Goal: Communication & Community: Answer question/provide support

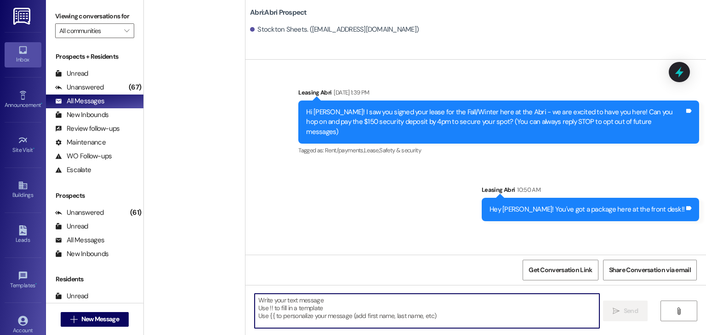
scroll to position [1276, 0]
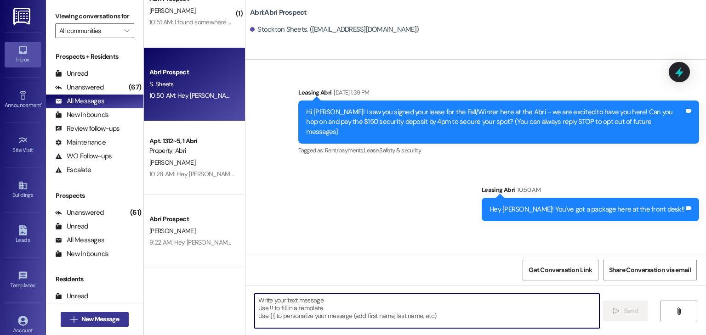
click at [85, 315] on span "New Message" at bounding box center [100, 320] width 38 height 10
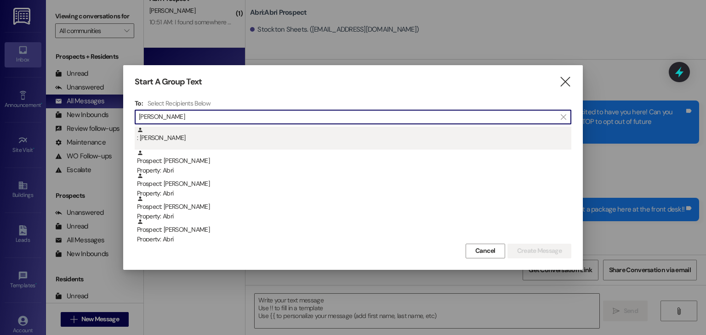
type input "[PERSON_NAME]"
click at [154, 136] on div ": [PERSON_NAME]" at bounding box center [354, 135] width 434 height 16
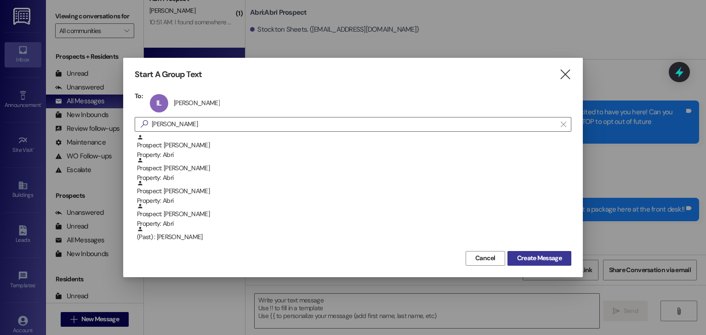
click at [511, 262] on button "Create Message" at bounding box center [539, 258] width 64 height 15
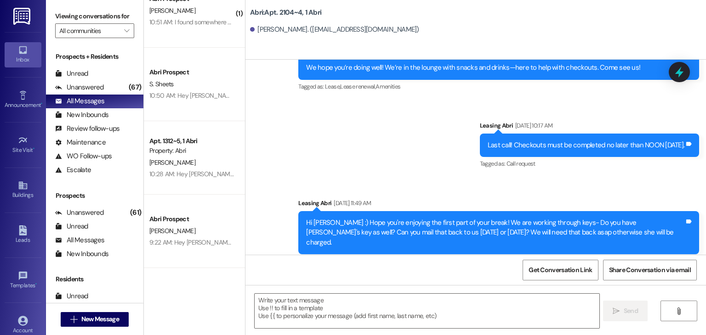
scroll to position [8045, 0]
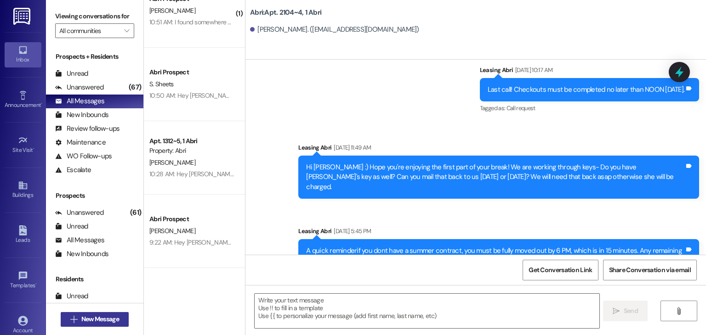
click at [113, 318] on span "New Message" at bounding box center [100, 320] width 38 height 10
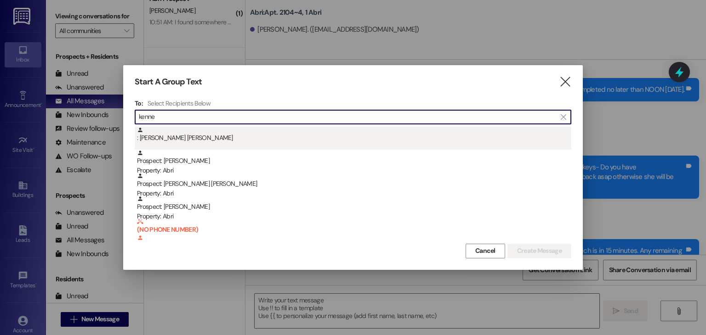
type input "kenne"
click at [253, 133] on div ": [PERSON_NAME] [PERSON_NAME]" at bounding box center [354, 135] width 434 height 16
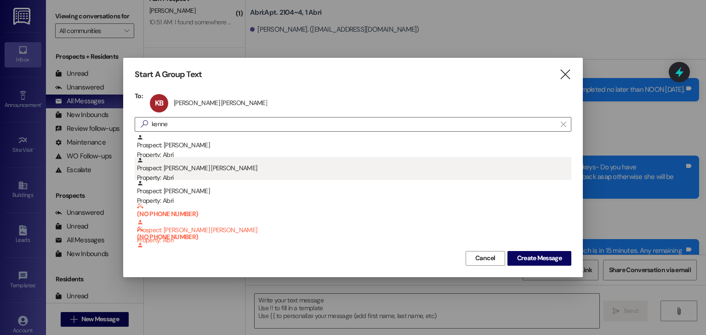
click at [243, 170] on div "Prospect: [PERSON_NAME] [PERSON_NAME] Property: Abri" at bounding box center [354, 170] width 434 height 26
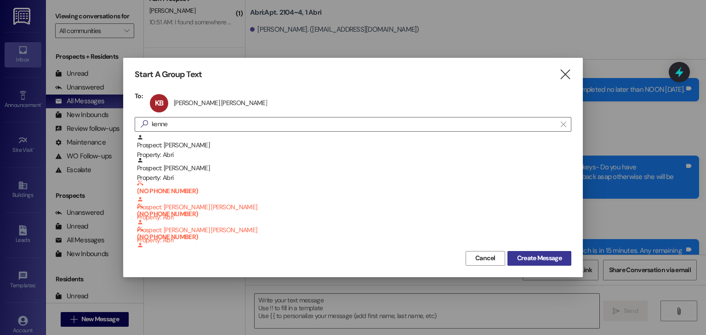
click at [524, 254] on span "Create Message" at bounding box center [539, 259] width 45 height 10
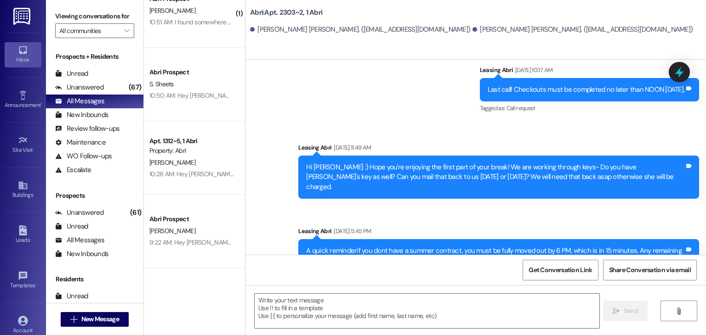
scroll to position [0, 0]
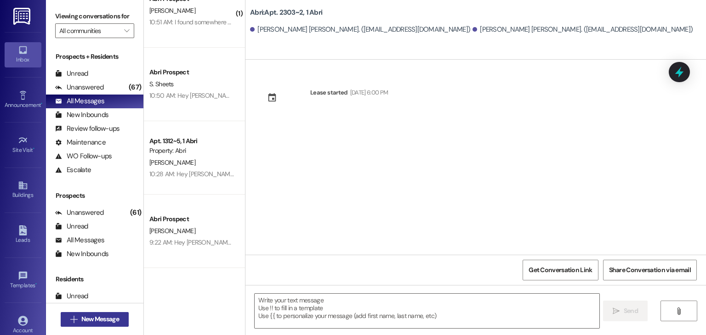
click at [105, 319] on span "New Message" at bounding box center [100, 320] width 38 height 10
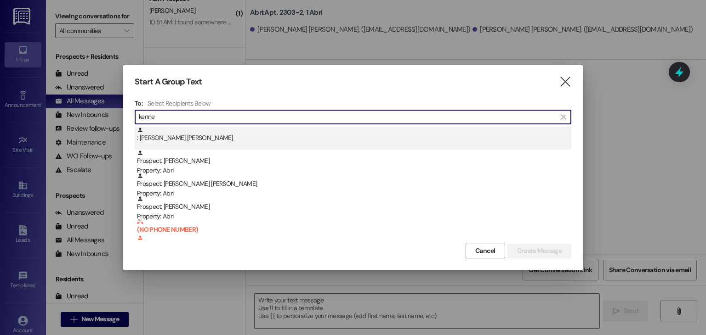
type input "kenne"
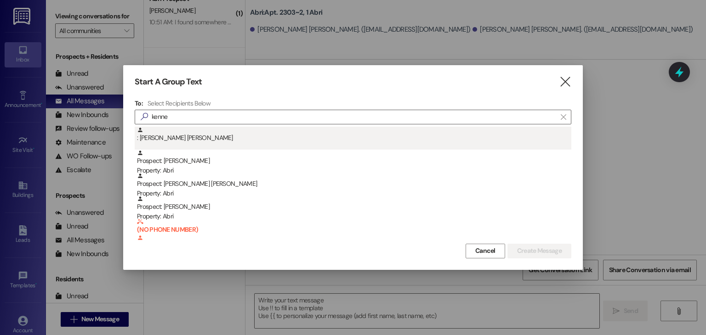
click at [176, 129] on div ": [PERSON_NAME] [PERSON_NAME]" at bounding box center [354, 135] width 434 height 16
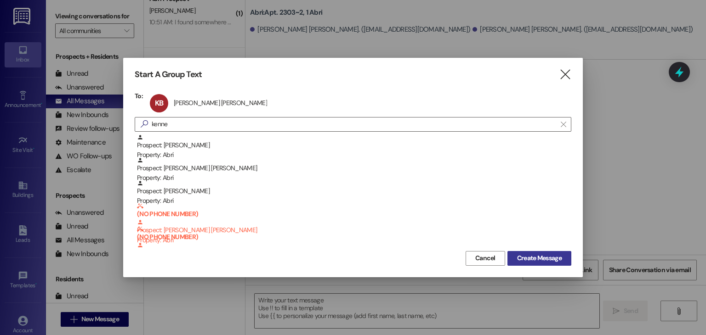
click at [562, 256] on span "Create Message" at bounding box center [539, 259] width 48 height 10
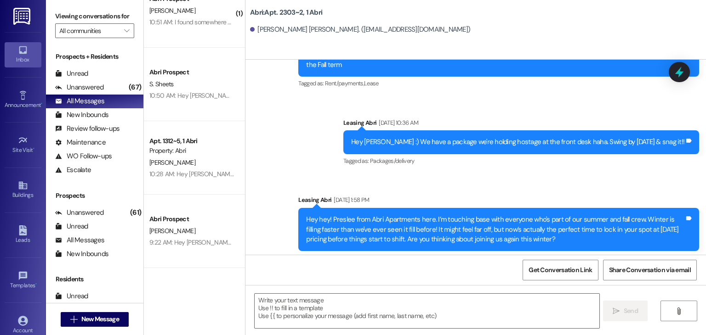
scroll to position [10017, 0]
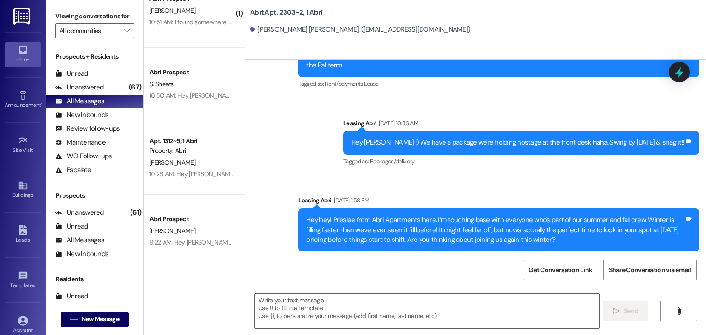
drag, startPoint x: 302, startPoint y: 193, endPoint x: 664, endPoint y: 215, distance: 361.9
click at [664, 216] on div "Hey hey! Preslee from Abri Apartments here. I’m touching base with everyone who…" at bounding box center [495, 230] width 378 height 29
copy div "Hey hey! Preslee from Abri Apartments here. I’m touching base with everyone who…"
click at [659, 219] on div "Hey hey! Preslee from Abri Apartments here. I’m touching base with everyone who…" at bounding box center [498, 230] width 401 height 43
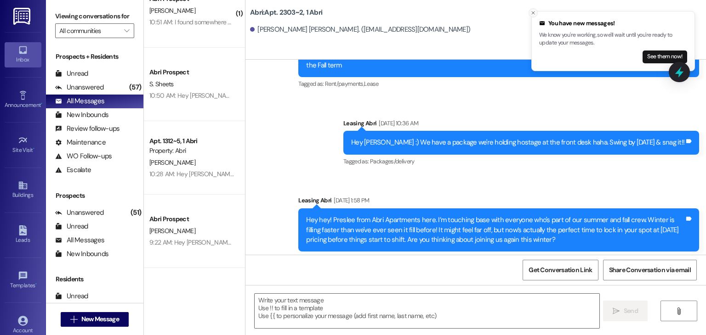
click at [531, 13] on icon "Close toast" at bounding box center [533, 13] width 6 height 6
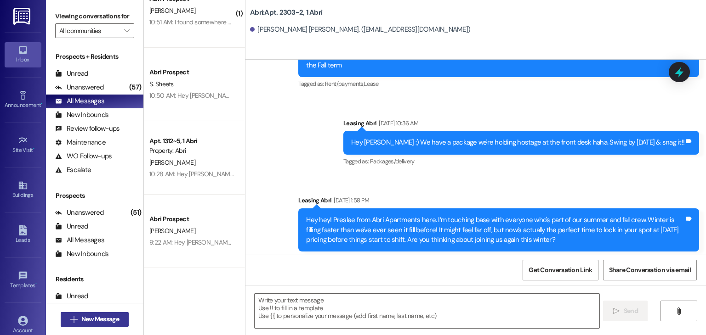
click at [117, 321] on span "New Message" at bounding box center [100, 320] width 41 height 10
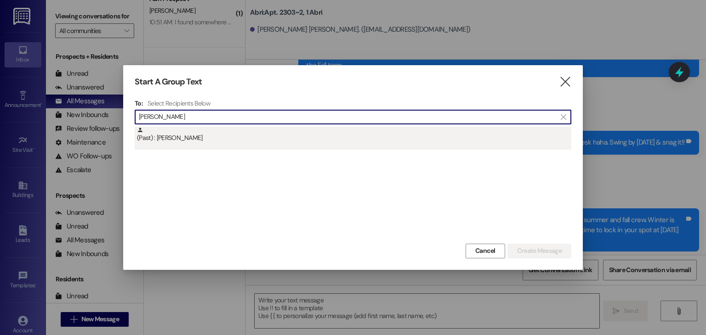
type input "[PERSON_NAME]"
click at [175, 132] on div "(Past) : [PERSON_NAME]" at bounding box center [354, 135] width 434 height 16
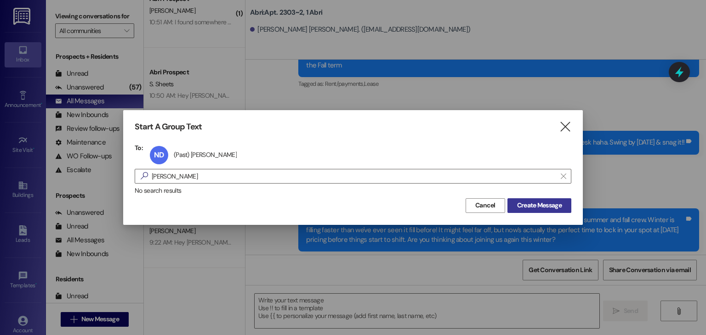
click at [524, 204] on span "Create Message" at bounding box center [539, 206] width 45 height 10
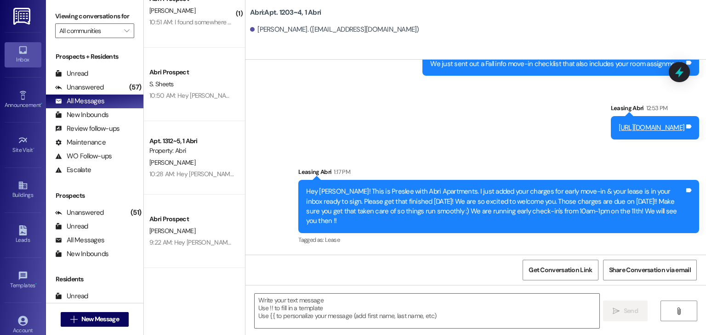
scroll to position [14094, 0]
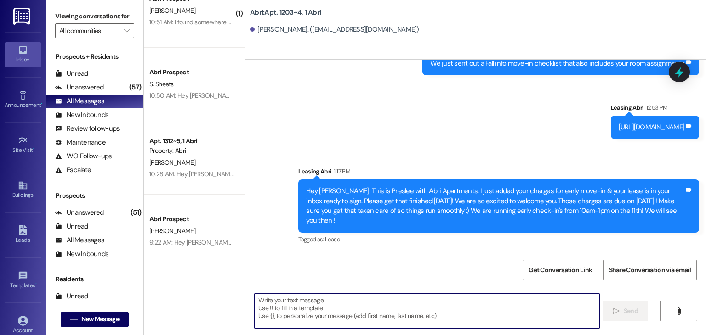
click at [352, 313] on textarea at bounding box center [427, 311] width 344 height 34
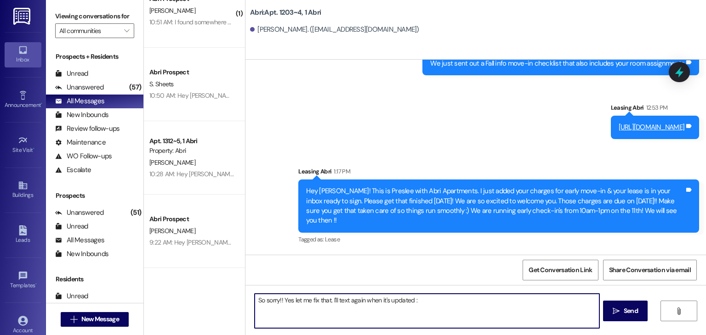
type textarea "So sorry!! Yes let me fix that. I'll text again when it's updated :)"
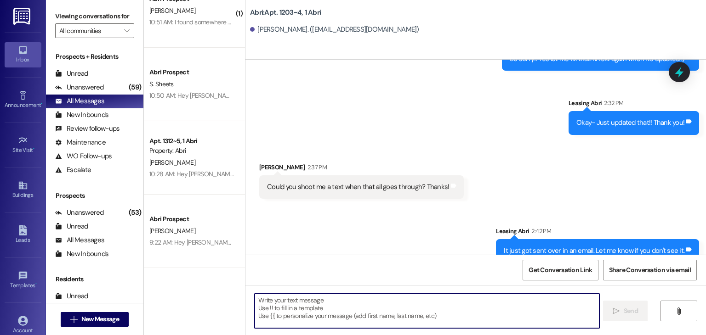
scroll to position [14414, 0]
